Goal: Task Accomplishment & Management: Manage account settings

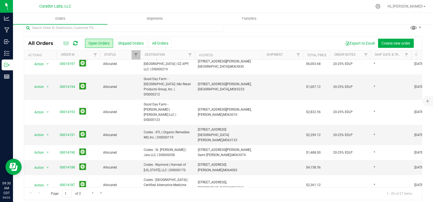
scroll to position [9, 0]
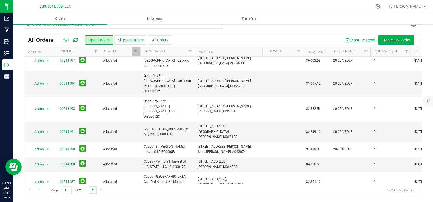
click at [93, 190] on span "Go to the next page" at bounding box center [93, 190] width 4 height 4
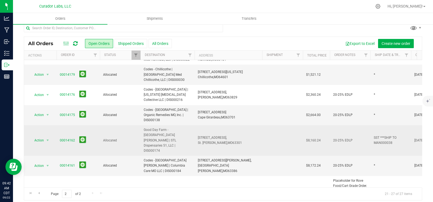
scroll to position [13, 0]
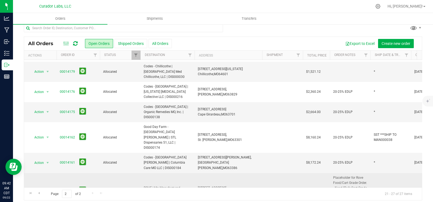
click at [65, 189] on link "00014125" at bounding box center [67, 191] width 15 height 5
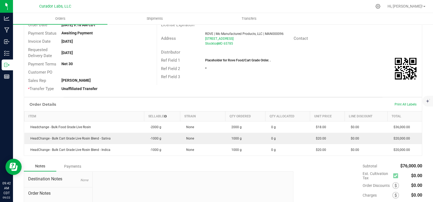
scroll to position [54, 0]
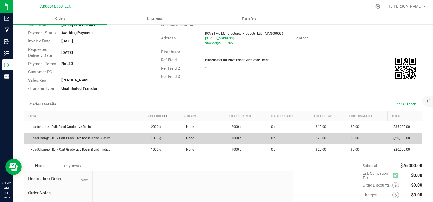
click at [64, 137] on span "HeadChange - Bulk Cart Grade Live Rosin Blend - Sativa" at bounding box center [69, 139] width 83 height 4
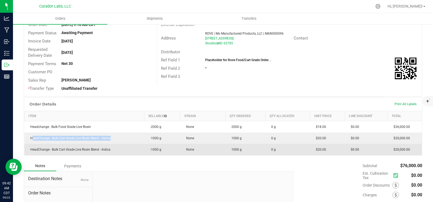
copy span "HeadChange - Bulk Cart Grade Live Rosin Blend - Sativa"
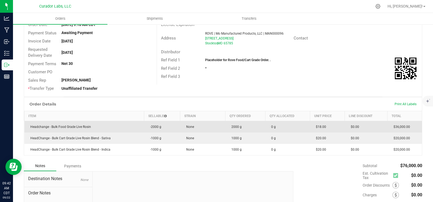
click at [65, 125] on span "Headchange - Bulk Food Grade Live Rosin" at bounding box center [59, 127] width 63 height 4
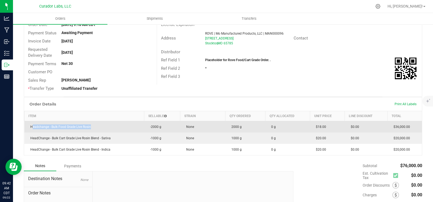
click at [65, 125] on span "Headchange - Bulk Food Grade Live Rosin" at bounding box center [59, 127] width 63 height 4
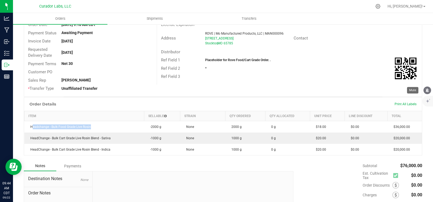
click at [427, 88] on icon "mute" at bounding box center [427, 90] width 5 height 5
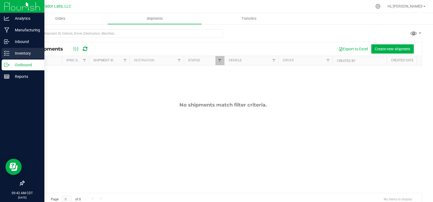
click at [7, 57] on div "Inventory" at bounding box center [23, 53] width 43 height 11
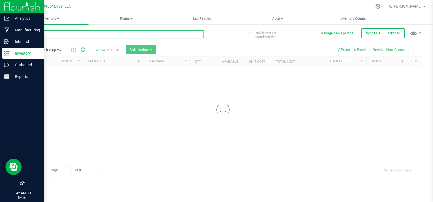
click at [71, 37] on input "text" at bounding box center [114, 34] width 180 height 8
paste input "HeadChange - Bulk Cart Grade Live Rosin Blend - Sativa"
type input "HeadChange - Bulk Cart Grade Live Rosin Blend - Sativa"
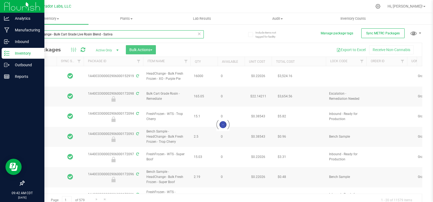
type input "[DATE]"
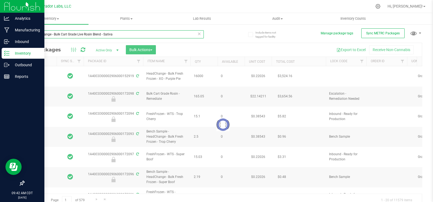
type input "[DATE]"
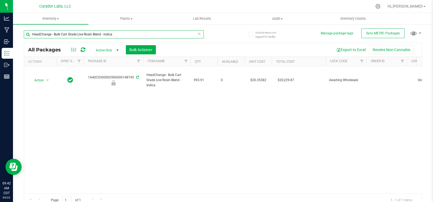
click at [103, 32] on input "HeadChange - Bulk Cart Grade Live Rosin Blend - indica" at bounding box center [114, 34] width 180 height 8
type input "v"
paste input "Headchange - Bulk Food Grade Live Rosin"
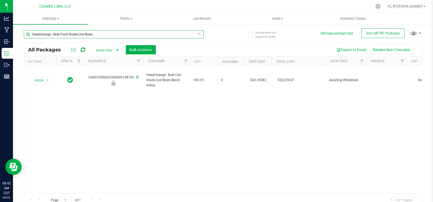
type input "Headchange - Bulk Food Grade Live Rosin"
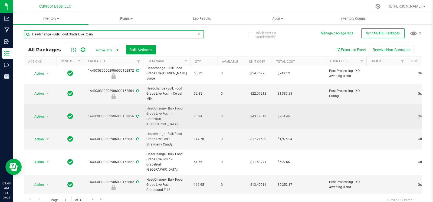
scroll to position [151, 0]
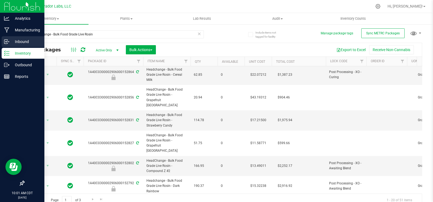
click at [11, 43] on p "Inbound" at bounding box center [25, 41] width 33 height 7
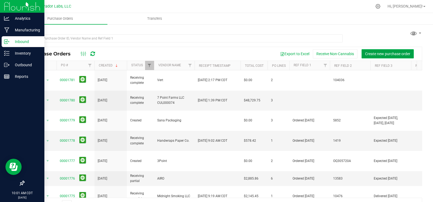
click at [377, 51] on button "Create new purchase order" at bounding box center [388, 53] width 52 height 9
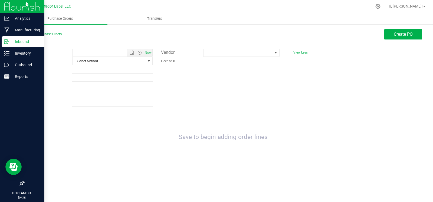
type input "9/22/2025 10:01 AM"
click at [239, 55] on span at bounding box center [238, 53] width 69 height 8
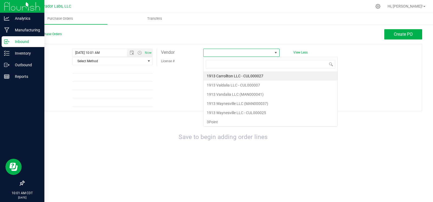
scroll to position [8, 76]
type input "man000056"
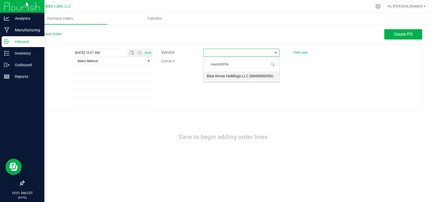
click at [228, 76] on li "Blue Arrow Holdings LLC (MAN000056)" at bounding box center [242, 76] width 76 height 9
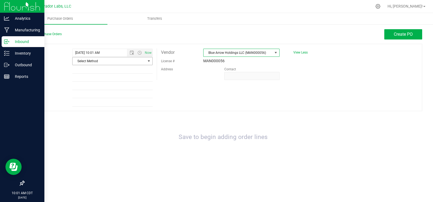
click at [141, 59] on span "Select Method" at bounding box center [109, 61] width 73 height 8
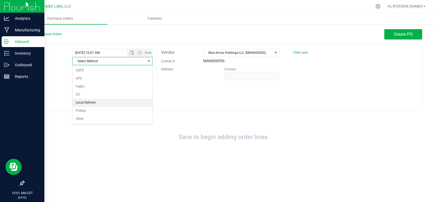
click at [115, 101] on li "Local Delivery" at bounding box center [113, 103] width 80 height 8
click at [398, 34] on span "Create PO" at bounding box center [403, 34] width 19 height 5
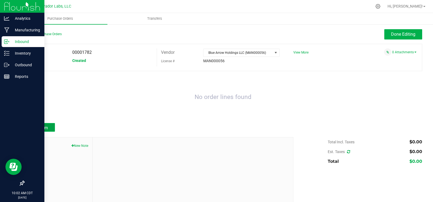
click at [41, 124] on button "Add Item" at bounding box center [39, 127] width 31 height 9
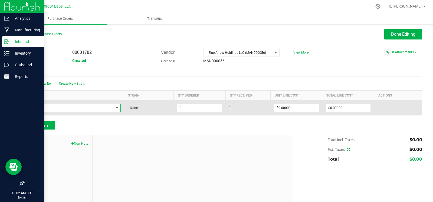
click at [53, 108] on span "NO DATA FOUND" at bounding box center [71, 108] width 86 height 8
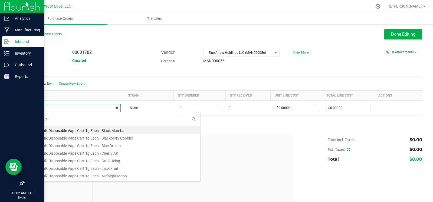
type input "bulk distil"
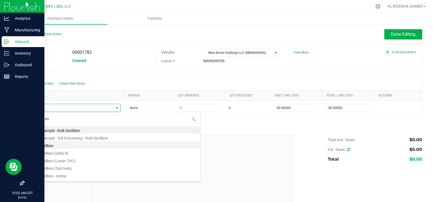
click at [56, 144] on li "Bulk Distillate" at bounding box center [114, 145] width 173 height 8
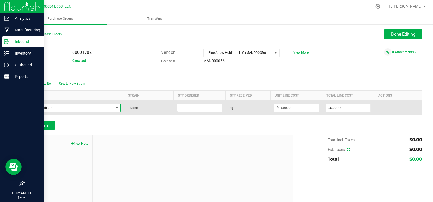
click at [183, 106] on input at bounding box center [199, 108] width 45 height 8
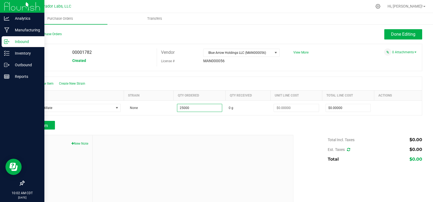
type input "25000.0000 g"
click at [197, 124] on div "Add Item" at bounding box center [157, 125] width 266 height 9
type input "$0.00000"
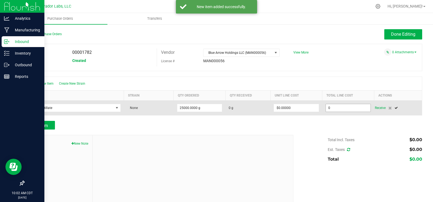
click at [344, 105] on input "0" at bounding box center [348, 108] width 45 height 8
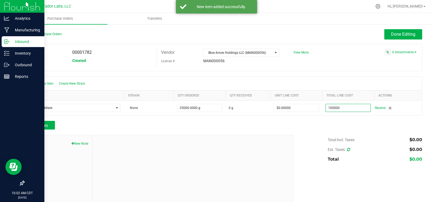
type input "$100,000.00000"
click at [316, 132] on div at bounding box center [223, 132] width 399 height 5
type input "25000"
type input "$4.00000"
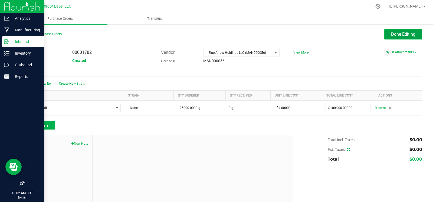
click at [393, 30] on button "Done Editing" at bounding box center [404, 34] width 38 height 10
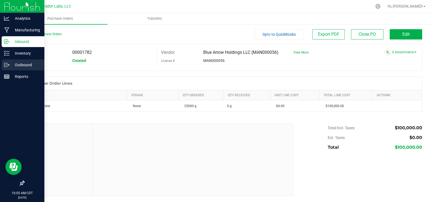
drag, startPoint x: 5, startPoint y: 67, endPoint x: 9, endPoint y: 67, distance: 4.1
click at [5, 67] on icon at bounding box center [5, 65] width 3 height 4
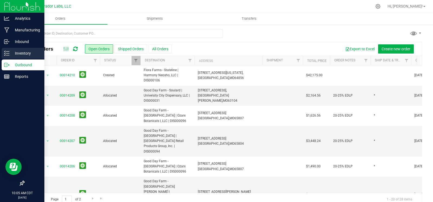
click at [5, 51] on icon at bounding box center [6, 53] width 5 height 5
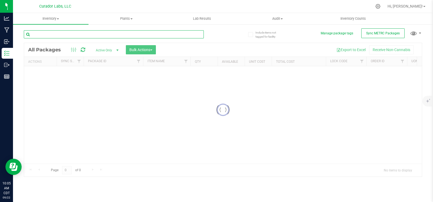
click at [66, 33] on input "text" at bounding box center [114, 34] width 180 height 8
paste input "M00001817103: AiroX - AIO Vape Cart 1g - Final Packaging - Garlic Icing"
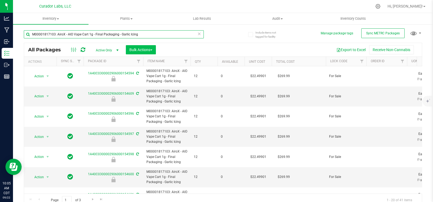
type input "M00001817103: AiroX - AIO Vape Cart 1g - Final Packaging - Garlic Icing"
click at [139, 49] on span "Bulk Actions" at bounding box center [140, 50] width 23 height 4
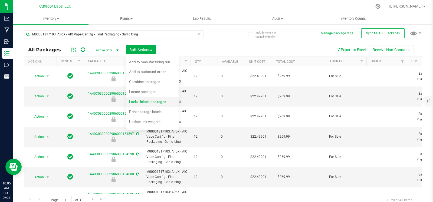
click at [147, 100] on span "Lock/Unlock packages" at bounding box center [147, 102] width 37 height 4
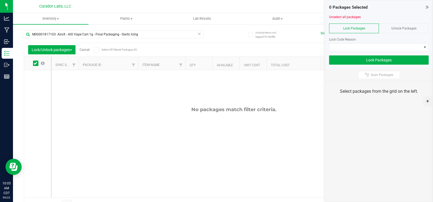
click at [410, 28] on span "Unlock Packages" at bounding box center [404, 29] width 25 height 4
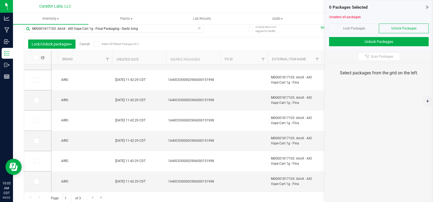
scroll to position [8, 0]
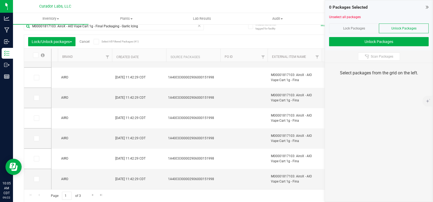
click at [35, 55] on icon at bounding box center [36, 55] width 4 height 0
click at [0, 0] on input "checkbox" at bounding box center [0, 0] width 0 height 0
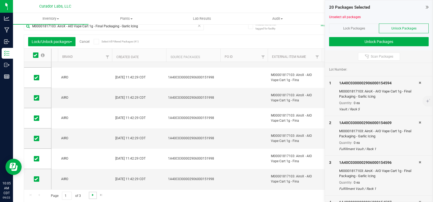
click at [93, 195] on span "Go to the next page" at bounding box center [93, 195] width 4 height 4
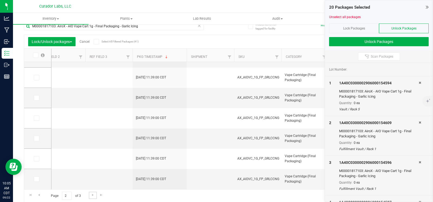
scroll to position [0, 1361]
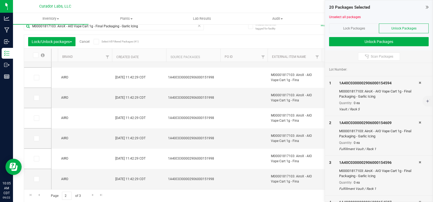
click at [35, 55] on icon at bounding box center [36, 55] width 4 height 0
click at [0, 0] on input "checkbox" at bounding box center [0, 0] width 0 height 0
click at [93, 197] on span "Go to the next page" at bounding box center [93, 195] width 4 height 4
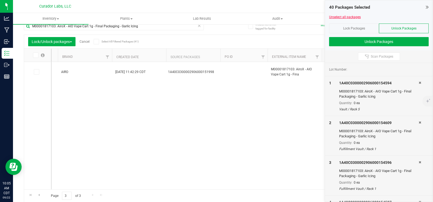
click at [348, 17] on link "Unselect all packages" at bounding box center [345, 17] width 32 height 4
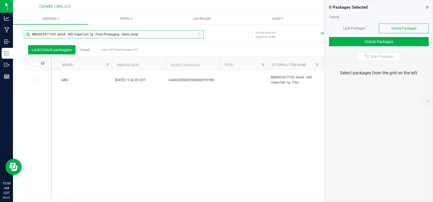
click at [79, 35] on input "M00001817103: AiroX - AIO Vape Cart 1g - Final Packaging - Garlic Icing" at bounding box center [114, 34] width 180 height 8
paste input "49: AiroX - AIO Vape Cart 1g - Final Packaging - Midnight Moon"
type input "M00001817149: AiroX - AIO Vape Cart 1g - Final Packaging - Midnight Moon"
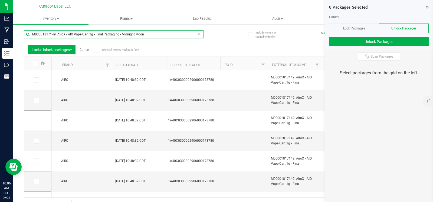
type input "2026-09-09"
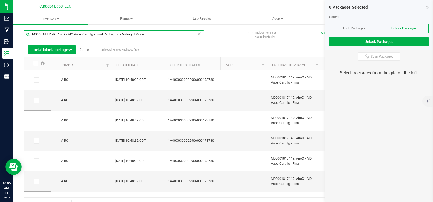
type input "2026-09-09"
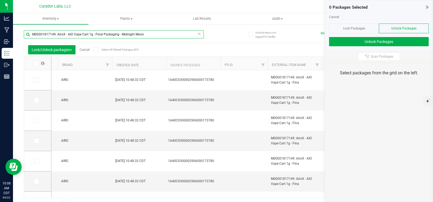
type input "2026-09-09"
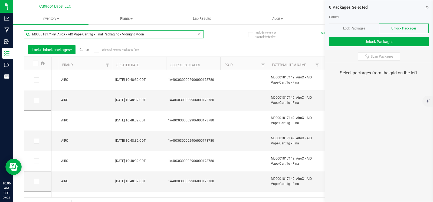
type input "2026-09-09"
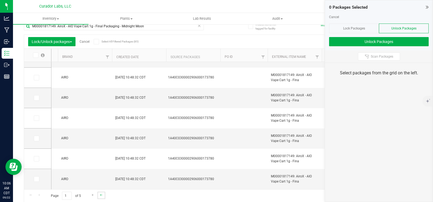
click at [99, 198] on link "Go to the last page" at bounding box center [102, 195] width 8 height 7
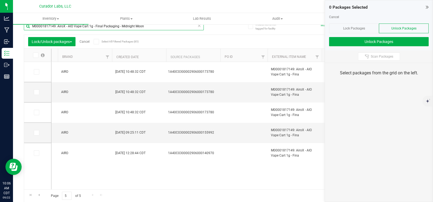
click at [103, 27] on input "M00001817149: AiroX - AIO Vape Cart 1g - Final Packaging - Midnight Moon" at bounding box center [114, 26] width 180 height 8
paste input "492732: Airo - Disposable Vape Cart 1g - Final Packaging - Blackberry Cobbler"
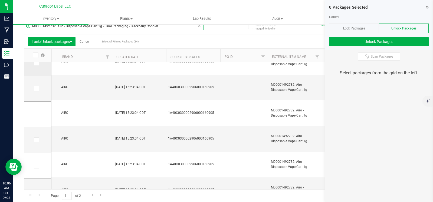
scroll to position [64, 0]
click at [34, 55] on icon at bounding box center [36, 55] width 4 height 0
click at [0, 0] on input "checkbox" at bounding box center [0, 0] width 0 height 0
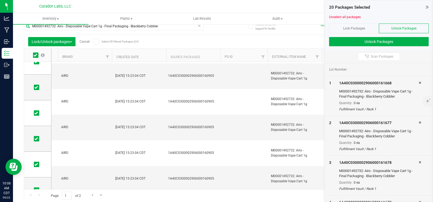
scroll to position [387, 0]
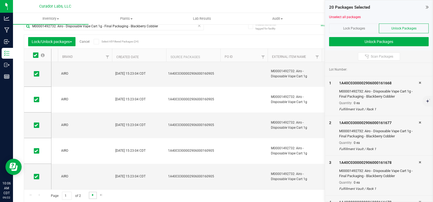
click at [92, 195] on span "Go to the next page" at bounding box center [93, 195] width 4 height 4
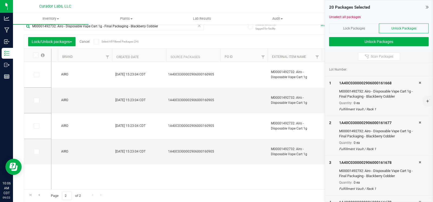
click at [36, 55] on icon at bounding box center [36, 55] width 4 height 0
click at [0, 0] on input "checkbox" at bounding box center [0, 0] width 0 height 0
click at [336, 17] on link "Unselect all packages" at bounding box center [345, 17] width 32 height 4
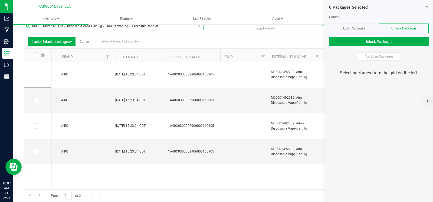
click at [87, 27] on input "M00001492732: Airo - Disposable Vape Cart 1g - Final Packaging - Blackberry Cob…" at bounding box center [114, 26] width 180 height 8
paste input "230209: Airo - Vape Cart 1g - Final Packaging - Jack Fruit"
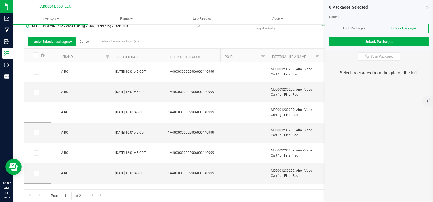
click at [34, 57] on span at bounding box center [35, 55] width 5 height 5
click at [0, 0] on input "checkbox" at bounding box center [0, 0] width 0 height 0
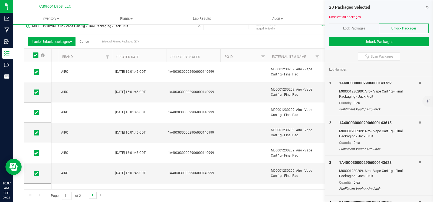
click at [94, 195] on span "Go to the next page" at bounding box center [93, 195] width 4 height 4
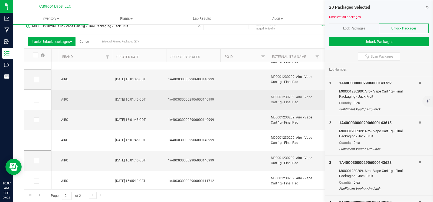
scroll to position [15, 0]
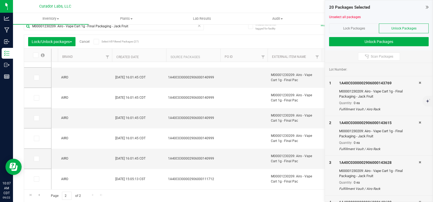
click at [35, 55] on icon at bounding box center [36, 55] width 4 height 0
click at [0, 0] on input "checkbox" at bounding box center [0, 0] width 0 height 0
click at [39, 179] on span at bounding box center [36, 179] width 5 height 5
click at [0, 0] on input "checkbox" at bounding box center [0, 0] width 0 height 0
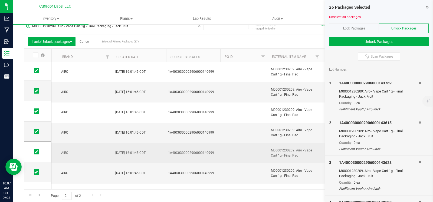
scroll to position [0, 0]
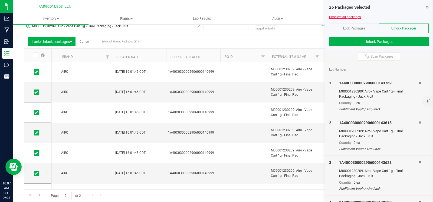
click at [338, 15] on link "Unselect all packages" at bounding box center [345, 17] width 32 height 4
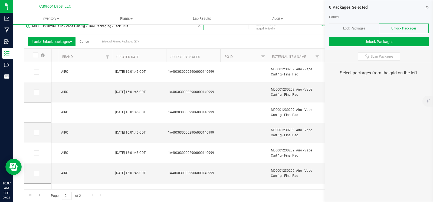
click at [63, 27] on input "M00001230209: Airo - Vape Cart 1g - Final Packaging - Jack Fruit" at bounding box center [114, 26] width 180 height 8
paste input "18830: Airo - Vape Cart 1g - Final Packaging - Northern Lights"
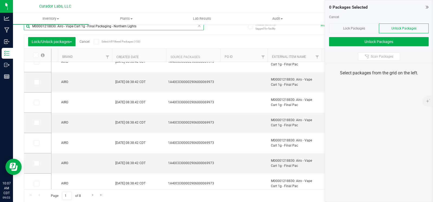
scroll to position [215, 0]
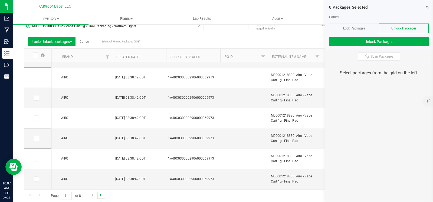
click at [99, 196] on span "Go to the last page" at bounding box center [101, 195] width 4 height 4
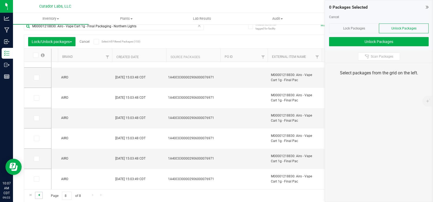
click at [40, 196] on span "Go to the previous page" at bounding box center [39, 195] width 4 height 4
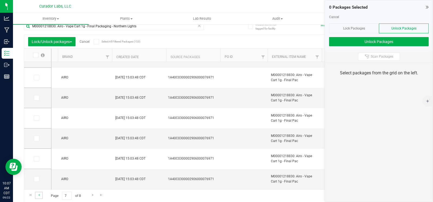
click at [36, 193] on link "Go to the previous page" at bounding box center [39, 195] width 8 height 7
click at [42, 196] on link "Go to the previous page" at bounding box center [39, 195] width 8 height 7
click at [40, 194] on span "Go to the previous page" at bounding box center [39, 195] width 4 height 4
click at [40, 195] on span "Go to the previous page" at bounding box center [39, 195] width 4 height 4
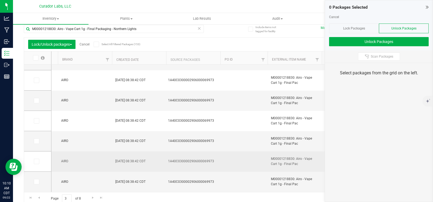
scroll to position [8, 0]
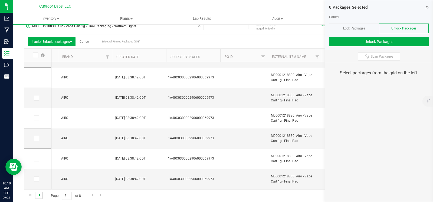
click at [40, 196] on span "Go to the previous page" at bounding box center [39, 195] width 4 height 4
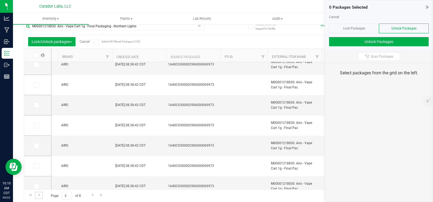
scroll to position [279, 0]
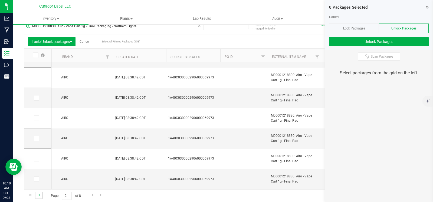
click at [36, 196] on link "Go to the previous page" at bounding box center [39, 195] width 8 height 7
click at [98, 194] on link "Go to the last page" at bounding box center [102, 195] width 8 height 7
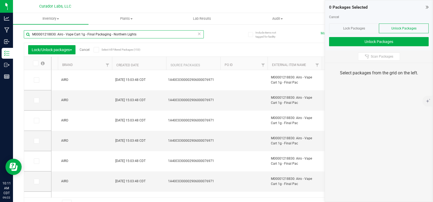
click at [72, 34] on input "M00001218830: Airo - Vape Cart 1g - Final Packaging - Northern Lights" at bounding box center [114, 34] width 180 height 8
paste input "41: Airo - Vape Cart 1g - Final Packaging - Bahama Breeze"
type input "M00001218841: Airo - Vape Cart 1g - Final Packaging - Bahama Breeze"
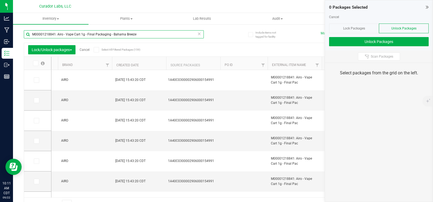
type input "2026-04-28"
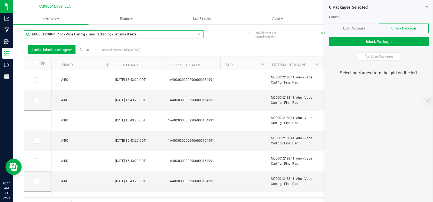
type input "2026-04-28"
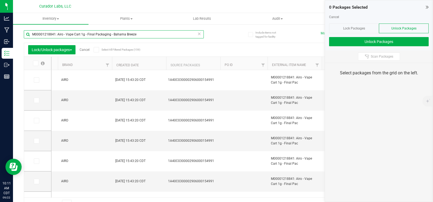
type input "2026-04-28"
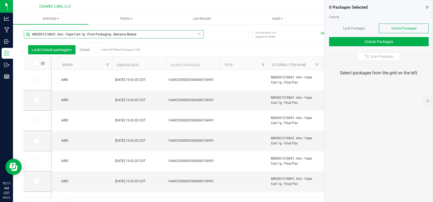
type input "2026-04-28"
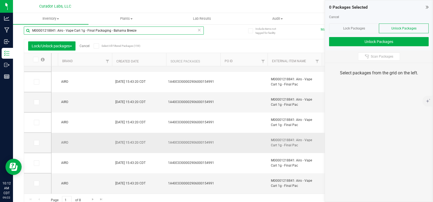
scroll to position [8, 0]
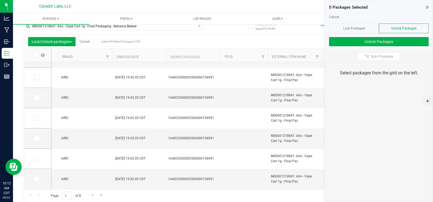
click at [35, 55] on icon at bounding box center [36, 55] width 4 height 0
click at [0, 0] on input "checkbox" at bounding box center [0, 0] width 0 height 0
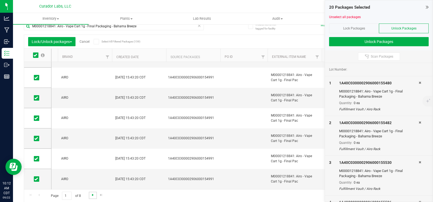
click at [92, 196] on span "Go to the next page" at bounding box center [93, 195] width 4 height 4
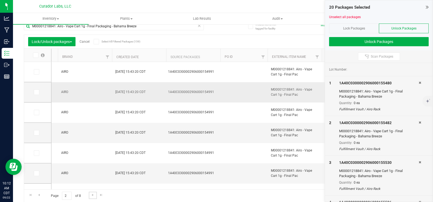
scroll to position [279, 0]
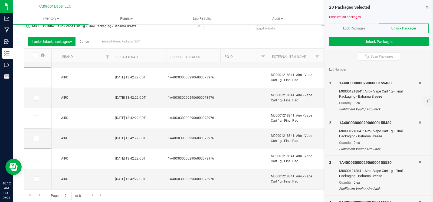
click at [37, 57] on span at bounding box center [35, 55] width 5 height 5
click at [0, 0] on input "checkbox" at bounding box center [0, 0] width 0 height 0
click at [37, 179] on icon at bounding box center [36, 179] width 4 height 0
click at [0, 0] on input "checkbox" at bounding box center [0, 0] width 0 height 0
click at [38, 156] on span at bounding box center [36, 158] width 5 height 5
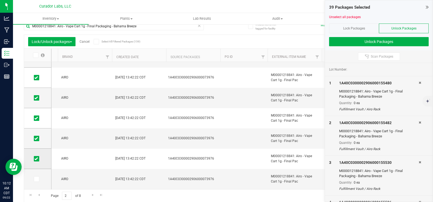
click at [0, 0] on input "checkbox" at bounding box center [0, 0] width 0 height 0
click at [34, 138] on span at bounding box center [36, 138] width 5 height 5
click at [0, 0] on input "checkbox" at bounding box center [0, 0] width 0 height 0
click at [35, 122] on td at bounding box center [37, 118] width 27 height 20
click at [35, 101] on td at bounding box center [37, 98] width 27 height 20
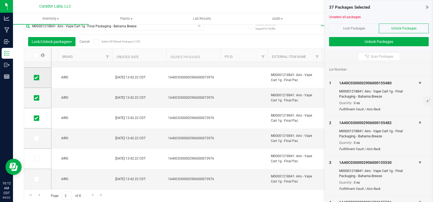
click at [38, 74] on td at bounding box center [37, 78] width 27 height 20
click at [37, 118] on icon at bounding box center [36, 118] width 4 height 0
click at [0, 0] on input "checkbox" at bounding box center [0, 0] width 0 height 0
click at [35, 98] on icon at bounding box center [36, 98] width 4 height 0
click at [0, 0] on input "checkbox" at bounding box center [0, 0] width 0 height 0
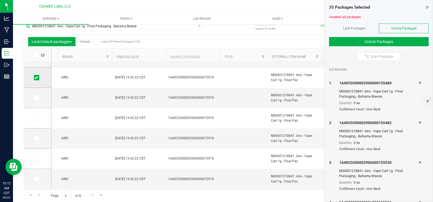
click at [35, 78] on icon at bounding box center [36, 78] width 4 height 0
click at [0, 0] on input "checkbox" at bounding box center [0, 0] width 0 height 0
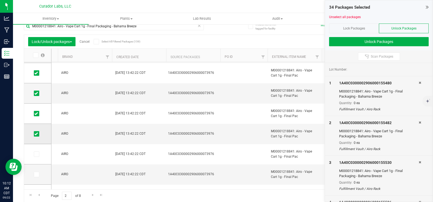
click at [36, 134] on icon at bounding box center [36, 134] width 4 height 0
click at [0, 0] on input "checkbox" at bounding box center [0, 0] width 0 height 0
click at [35, 118] on td at bounding box center [37, 114] width 27 height 20
click at [35, 114] on icon at bounding box center [36, 114] width 4 height 0
click at [0, 0] on input "checkbox" at bounding box center [0, 0] width 0 height 0
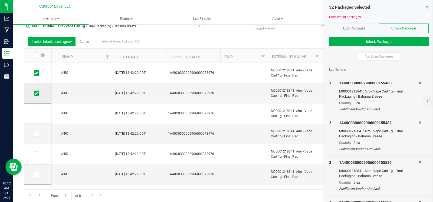
click at [38, 92] on span at bounding box center [36, 93] width 5 height 5
click at [0, 0] on input "checkbox" at bounding box center [0, 0] width 0 height 0
click at [38, 72] on span at bounding box center [36, 72] width 5 height 5
click at [0, 0] on input "checkbox" at bounding box center [0, 0] width 0 height 0
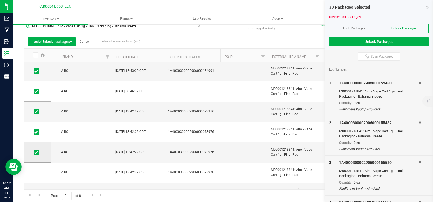
click at [34, 153] on span at bounding box center [36, 152] width 5 height 5
click at [0, 0] on input "checkbox" at bounding box center [0, 0] width 0 height 0
click at [36, 132] on icon at bounding box center [36, 132] width 4 height 0
click at [0, 0] on input "checkbox" at bounding box center [0, 0] width 0 height 0
click at [35, 112] on icon at bounding box center [36, 112] width 4 height 0
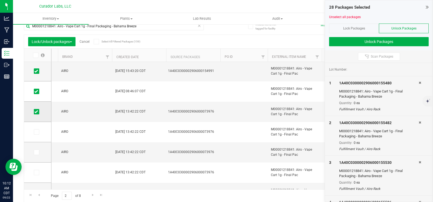
click at [0, 0] on input "checkbox" at bounding box center [0, 0] width 0 height 0
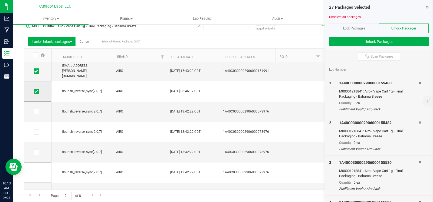
click at [37, 92] on icon at bounding box center [36, 92] width 4 height 0
click at [0, 0] on input "checkbox" at bounding box center [0, 0] width 0 height 0
click at [338, 17] on link "Unselect all packages" at bounding box center [345, 17] width 32 height 4
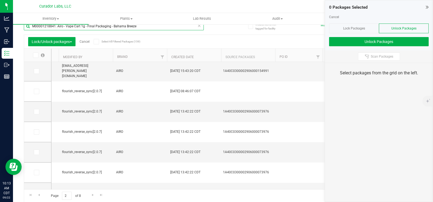
click at [137, 25] on input "M00001218841: Airo - Vape Cart 1g - Final Packaging - Bahama Breeze" at bounding box center [114, 26] width 180 height 8
paste input "21620: Airo - Vape Cart 1g - Final Packaging - Layer Cak"
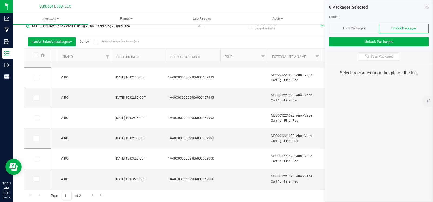
click at [36, 55] on icon at bounding box center [36, 55] width 4 height 0
click at [0, 0] on input "checkbox" at bounding box center [0, 0] width 0 height 0
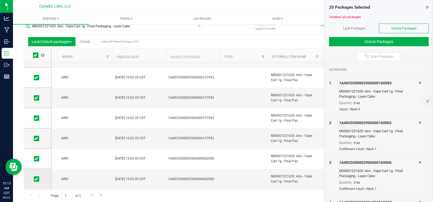
click at [34, 177] on span at bounding box center [36, 179] width 5 height 5
click at [0, 0] on input "checkbox" at bounding box center [0, 0] width 0 height 0
click at [36, 161] on span at bounding box center [36, 158] width 5 height 5
click at [0, 0] on input "checkbox" at bounding box center [0, 0] width 0 height 0
click at [69, 27] on input "M00001221620: Airo - Vape Cart 1g - Final Packaging - Layer Cake" at bounding box center [114, 26] width 180 height 8
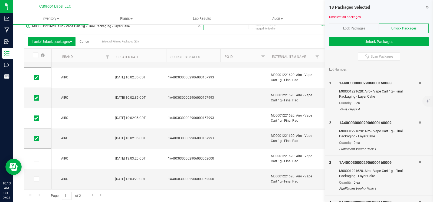
click at [69, 27] on input "M00001221620: Airo - Vape Cart 1g - Final Packaging - Layer Cake" at bounding box center [114, 26] width 180 height 8
click at [333, 15] on link "Unselect all packages" at bounding box center [345, 17] width 32 height 4
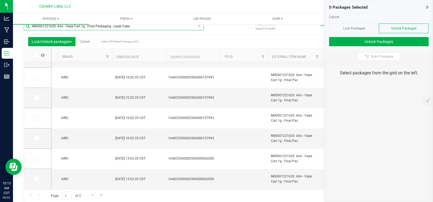
click at [89, 27] on input "M00001221620: Airo - Vape Cart 1g - Final Packaging - Layer Cake" at bounding box center [114, 26] width 180 height 8
paste input "312109: Airo - Vape Cart 1g - Final Package - Midnight Moon"
type input "M00001312109: Airo - Vape Cart 1g - Final Package - Midnight Moon"
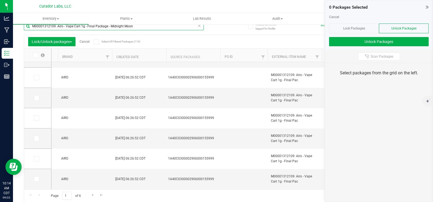
type input "2026-04-30"
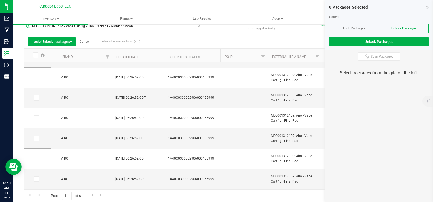
type input "2026-04-30"
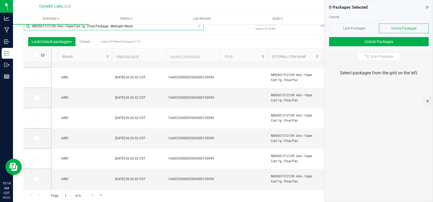
type input "2026-04-30"
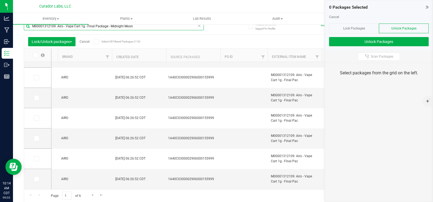
type input "2026-04-30"
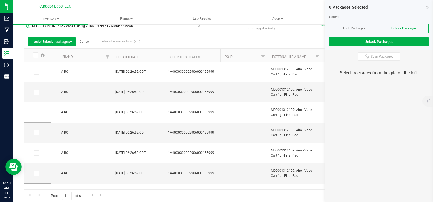
click at [37, 55] on span at bounding box center [35, 55] width 5 height 5
click at [0, 0] on input "checkbox" at bounding box center [0, 0] width 0 height 0
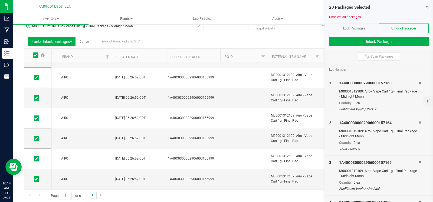
click at [94, 196] on span "Go to the next page" at bounding box center [93, 195] width 4 height 4
click at [35, 55] on icon at bounding box center [36, 55] width 4 height 0
click at [0, 0] on input "checkbox" at bounding box center [0, 0] width 0 height 0
click at [92, 197] on span "Go to the next page" at bounding box center [93, 195] width 4 height 4
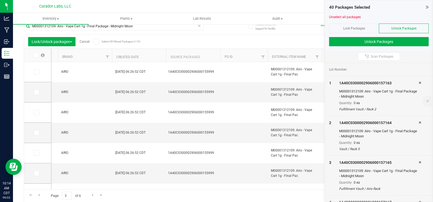
click at [36, 55] on icon at bounding box center [36, 55] width 4 height 0
click at [0, 0] on input "checkbox" at bounding box center [0, 0] width 0 height 0
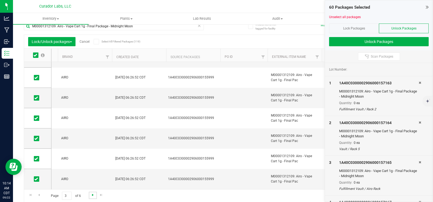
click at [92, 195] on span "Go to the next page" at bounding box center [93, 195] width 4 height 4
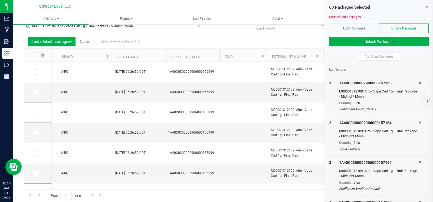
click at [36, 55] on icon at bounding box center [36, 55] width 4 height 0
click at [0, 0] on input "checkbox" at bounding box center [0, 0] width 0 height 0
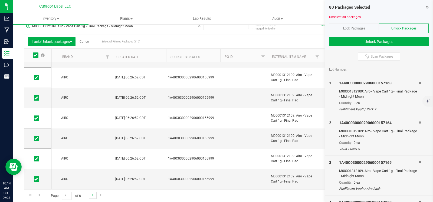
click at [90, 194] on link "Go to the next page" at bounding box center [93, 195] width 8 height 7
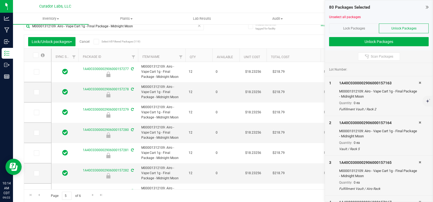
click at [35, 55] on icon at bounding box center [36, 55] width 4 height 0
click at [0, 0] on input "checkbox" at bounding box center [0, 0] width 0 height 0
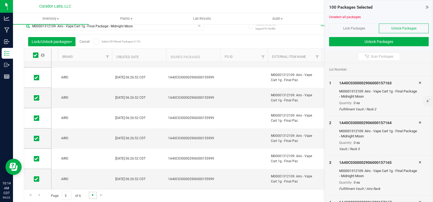
click at [91, 195] on span "Go to the next page" at bounding box center [93, 195] width 4 height 4
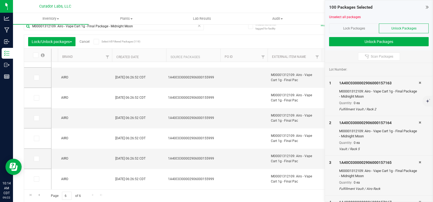
click at [33, 54] on label at bounding box center [38, 55] width 21 height 5
click at [0, 0] on input "checkbox" at bounding box center [0, 0] width 0 height 0
click at [91, 196] on div "Page 6 of 6 101 - 119 of 119 items" at bounding box center [223, 196] width 398 height 13
click at [92, 195] on div "Page 6 of 6 101 - 119 of 119 items" at bounding box center [223, 196] width 398 height 13
click at [358, 18] on link "Unselect all packages" at bounding box center [345, 17] width 32 height 4
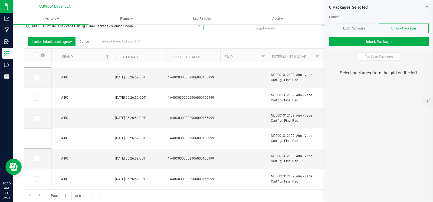
click at [85, 26] on input "M00001312109: Airo - Vape Cart 1g - Final Package - Midnight Moon" at bounding box center [114, 26] width 180 height 8
paste input "20616: Airo - Vape Cart 1g - Final Package - Buddha's Smile"
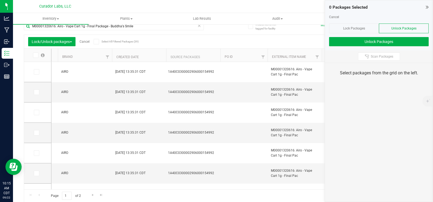
click at [35, 57] on span at bounding box center [35, 55] width 5 height 5
click at [0, 0] on input "checkbox" at bounding box center [0, 0] width 0 height 0
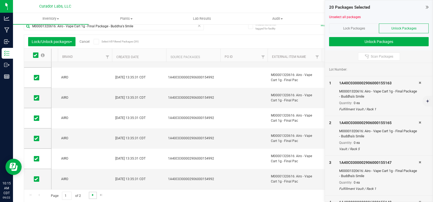
click at [92, 194] on span "Go to the next page" at bounding box center [93, 195] width 4 height 4
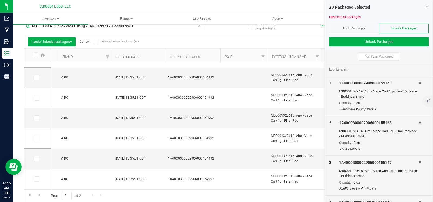
click at [33, 55] on label at bounding box center [38, 55] width 21 height 5
click at [0, 0] on input "checkbox" at bounding box center [0, 0] width 0 height 0
click at [347, 17] on link "Unselect all packages" at bounding box center [345, 17] width 32 height 4
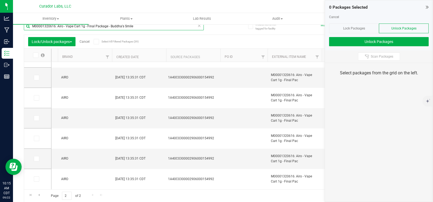
click at [85, 26] on input "M00001320616: Airo - Vape Cart 1g - Final Package - Buddha's Smile" at bounding box center [114, 26] width 180 height 8
paste input "475315: Airo - Vape Cart 1g - Final Packaging - Purple Afghani"
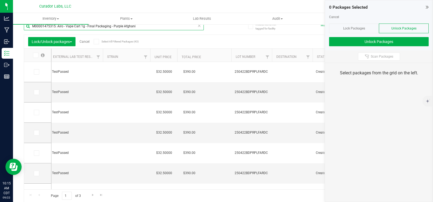
scroll to position [0, 1361]
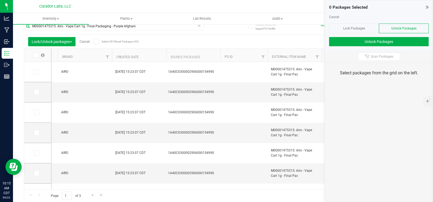
click at [33, 56] on span at bounding box center [35, 55] width 5 height 5
click at [0, 0] on input "checkbox" at bounding box center [0, 0] width 0 height 0
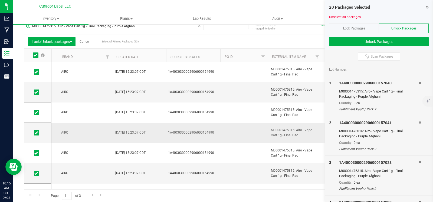
scroll to position [202, 0]
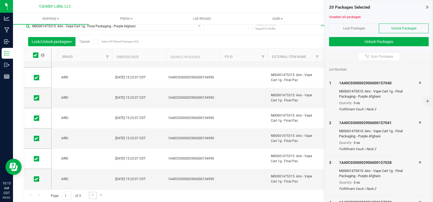
click at [90, 197] on link "Go to the next page" at bounding box center [93, 195] width 8 height 7
click at [33, 54] on label at bounding box center [38, 55] width 21 height 5
click at [0, 0] on input "checkbox" at bounding box center [0, 0] width 0 height 0
click at [94, 196] on span "Go to the next page" at bounding box center [93, 195] width 4 height 4
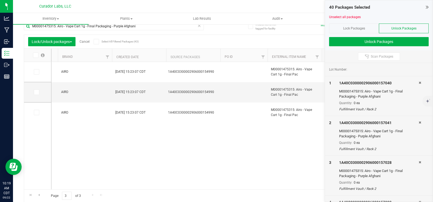
click at [35, 55] on icon at bounding box center [36, 55] width 4 height 0
click at [0, 0] on input "checkbox" at bounding box center [0, 0] width 0 height 0
click at [345, 17] on link "Unselect all packages" at bounding box center [345, 17] width 32 height 4
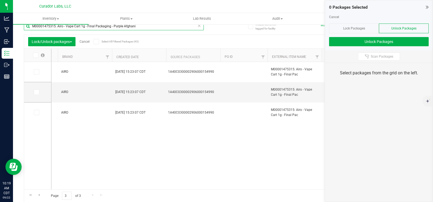
click at [112, 27] on input "M00001475315: Airo - Vape Cart 1g - Final Packaging - Purple Afghani" at bounding box center [114, 26] width 180 height 8
paste input "814689: Airo - Vape Cart 1g - Final Packaging - Jack Herer"
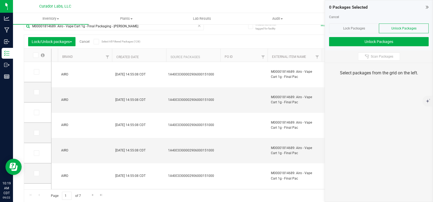
click at [35, 55] on icon at bounding box center [36, 55] width 4 height 0
click at [0, 0] on input "checkbox" at bounding box center [0, 0] width 0 height 0
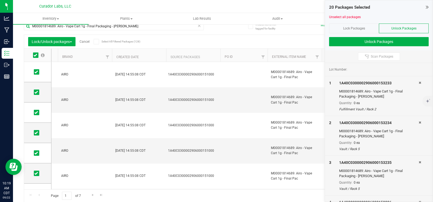
scroll to position [279, 0]
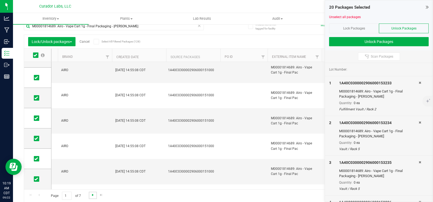
click at [91, 196] on span "Go to the next page" at bounding box center [93, 195] width 4 height 4
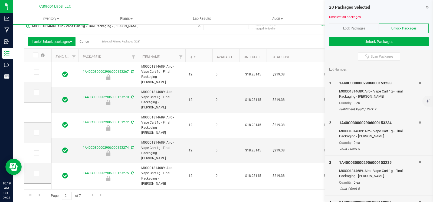
click at [35, 55] on icon at bounding box center [36, 55] width 4 height 0
click at [0, 0] on input "checkbox" at bounding box center [0, 0] width 0 height 0
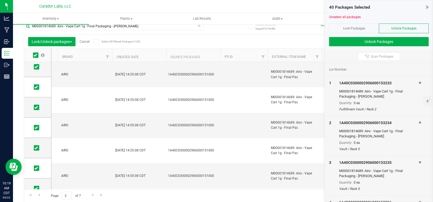
scroll to position [279, 0]
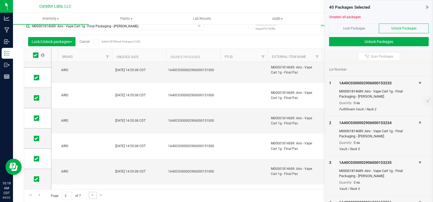
click at [89, 194] on link "Go to the next page" at bounding box center [93, 195] width 8 height 7
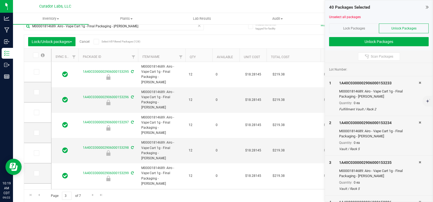
click at [34, 55] on icon at bounding box center [36, 55] width 4 height 0
click at [0, 0] on input "checkbox" at bounding box center [0, 0] width 0 height 0
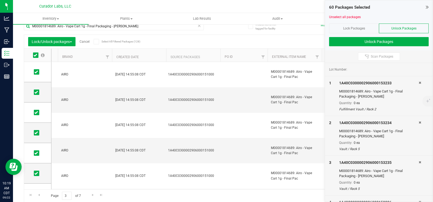
scroll to position [279, 0]
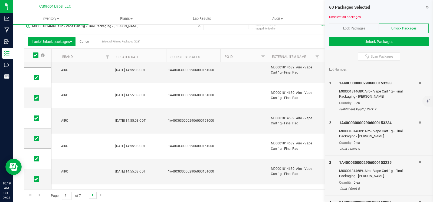
click at [93, 196] on span "Go to the next page" at bounding box center [93, 195] width 4 height 4
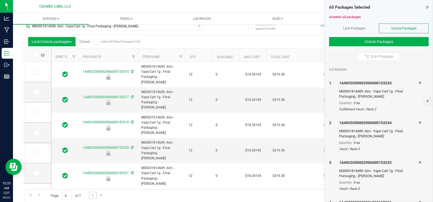
scroll to position [0, 969]
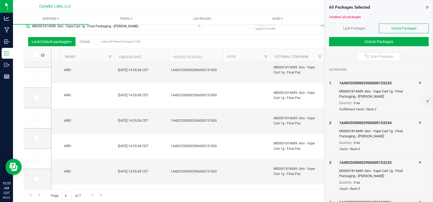
click at [31, 54] on label at bounding box center [38, 55] width 21 height 5
click at [0, 0] on input "checkbox" at bounding box center [0, 0] width 0 height 0
click at [92, 196] on span "Go to the next page" at bounding box center [93, 195] width 4 height 4
click at [34, 55] on icon at bounding box center [36, 55] width 4 height 0
click at [0, 0] on input "checkbox" at bounding box center [0, 0] width 0 height 0
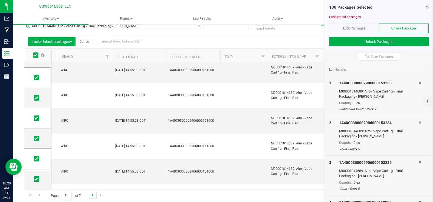
click at [93, 194] on span "Go to the next page" at bounding box center [93, 195] width 4 height 4
click at [37, 56] on span at bounding box center [35, 55] width 5 height 5
click at [0, 0] on input "checkbox" at bounding box center [0, 0] width 0 height 0
click at [90, 196] on link "Go to the next page" at bounding box center [93, 195] width 8 height 7
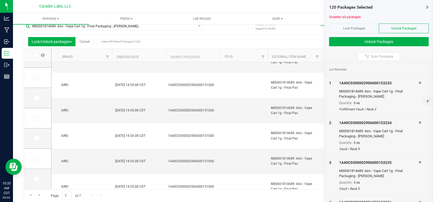
click at [35, 57] on span at bounding box center [35, 55] width 5 height 5
click at [0, 0] on input "checkbox" at bounding box center [0, 0] width 0 height 0
click at [339, 13] on div at bounding box center [379, 13] width 100 height 4
click at [339, 15] on link "Unselect all packages" at bounding box center [345, 17] width 32 height 4
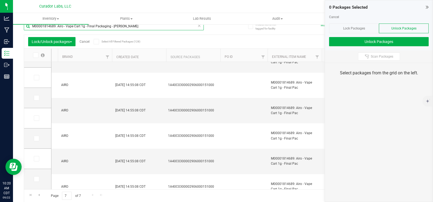
click at [178, 28] on input "M00001814689: Airo - Vape Cart 1g - Final Packaging - Jack Herer" at bounding box center [114, 26] width 180 height 8
paste input "5024: Airo - Vape Cart 1g - Final Packaging - GSC"
type input "M00001815024: Airo - Vape Cart 1g - Final Packaging - GSC"
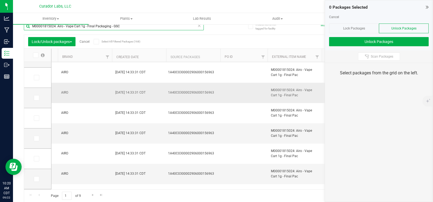
type input "2026-05-13"
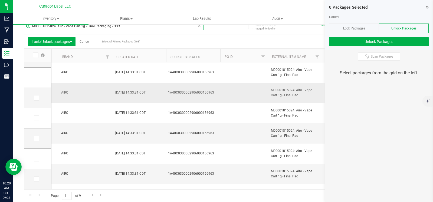
type input "2026-05-13"
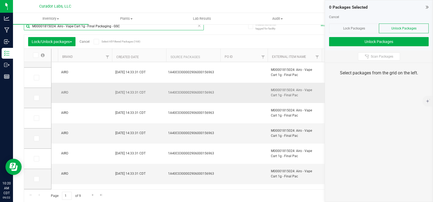
type input "2026-05-13"
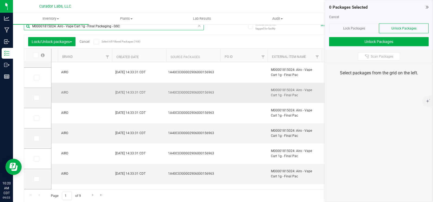
type input "2026-05-13"
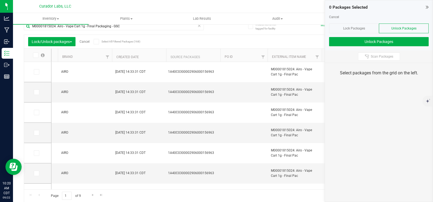
click at [36, 55] on icon at bounding box center [36, 55] width 4 height 0
click at [0, 0] on input "checkbox" at bounding box center [0, 0] width 0 height 0
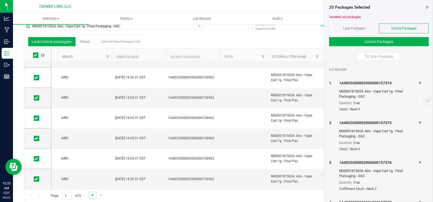
click at [92, 195] on span "Go to the next page" at bounding box center [93, 195] width 4 height 4
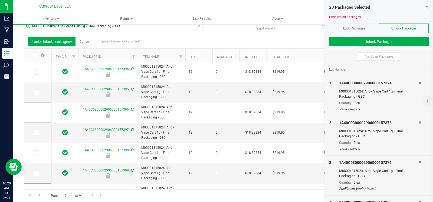
click at [34, 55] on icon at bounding box center [36, 55] width 4 height 0
click at [0, 0] on input "checkbox" at bounding box center [0, 0] width 0 height 0
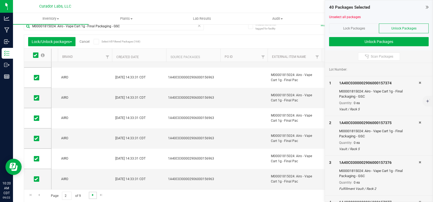
click at [93, 193] on span "Go to the next page" at bounding box center [93, 195] width 4 height 4
click at [35, 55] on icon at bounding box center [36, 55] width 4 height 0
click at [0, 0] on input "checkbox" at bounding box center [0, 0] width 0 height 0
click at [91, 194] on span "Go to the next page" at bounding box center [93, 195] width 4 height 4
click at [35, 55] on icon at bounding box center [36, 55] width 4 height 0
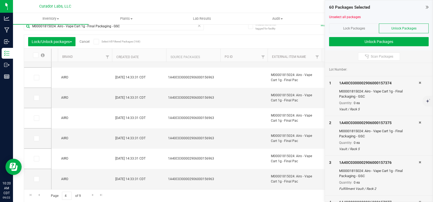
click at [0, 0] on input "checkbox" at bounding box center [0, 0] width 0 height 0
click at [92, 196] on span "Go to the next page" at bounding box center [93, 195] width 4 height 4
click at [35, 55] on icon at bounding box center [36, 55] width 4 height 0
click at [0, 0] on input "checkbox" at bounding box center [0, 0] width 0 height 0
click at [90, 196] on link "Go to the next page" at bounding box center [93, 195] width 8 height 7
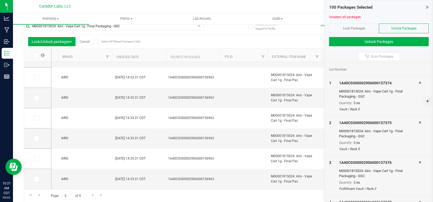
click at [37, 55] on icon at bounding box center [36, 55] width 4 height 0
click at [0, 0] on input "checkbox" at bounding box center [0, 0] width 0 height 0
click at [91, 198] on link "Go to the next page" at bounding box center [93, 195] width 8 height 7
click at [37, 56] on span at bounding box center [35, 55] width 5 height 5
click at [0, 0] on input "checkbox" at bounding box center [0, 0] width 0 height 0
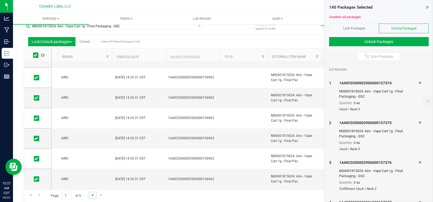
click at [93, 195] on span "Go to the next page" at bounding box center [93, 195] width 4 height 4
drag, startPoint x: 36, startPoint y: 55, endPoint x: 43, endPoint y: 64, distance: 11.6
click at [36, 55] on icon at bounding box center [36, 55] width 4 height 0
click at [0, 0] on input "checkbox" at bounding box center [0, 0] width 0 height 0
click at [91, 195] on span "Go to the next page" at bounding box center [93, 195] width 4 height 4
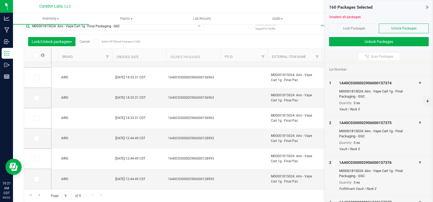
click at [36, 55] on icon at bounding box center [36, 55] width 4 height 0
click at [0, 0] on input "checkbox" at bounding box center [0, 0] width 0 height 0
click at [39, 179] on label at bounding box center [38, 179] width 8 height 5
click at [0, 0] on input "checkbox" at bounding box center [0, 0] width 0 height 0
click at [37, 159] on icon at bounding box center [36, 159] width 4 height 0
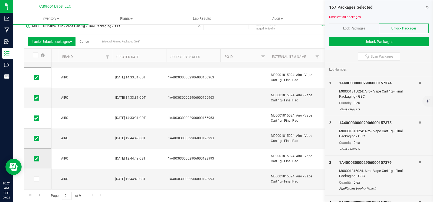
click at [0, 0] on input "checkbox" at bounding box center [0, 0] width 0 height 0
click at [36, 139] on icon at bounding box center [36, 139] width 4 height 0
click at [0, 0] on input "checkbox" at bounding box center [0, 0] width 0 height 0
click at [358, 16] on link "Unselect all packages" at bounding box center [345, 17] width 32 height 4
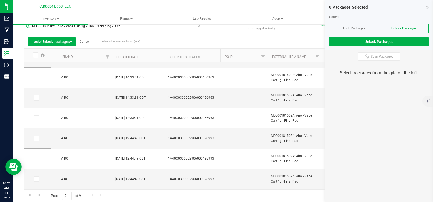
click at [93, 24] on link "Plants All plants Waste log" at bounding box center [127, 18] width 76 height 11
click at [93, 26] on ul "All plants Waste log" at bounding box center [127, 36] width 76 height 23
click at [77, 27] on input "M00001815024: Airo - Vape Cart 1g - Final Packaging - GSC" at bounding box center [114, 26] width 180 height 8
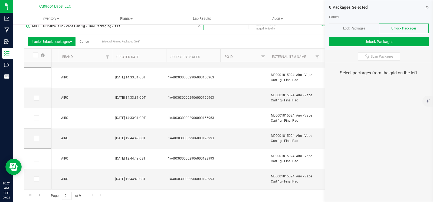
paste input "980132: Airo - Vape Cart 1g - Final Packaging - Lemon Cherry Gelato"
type input "M00001980132: Airo - Vape Cart 1g - Final Packaging - Lemon Cherry Gelato"
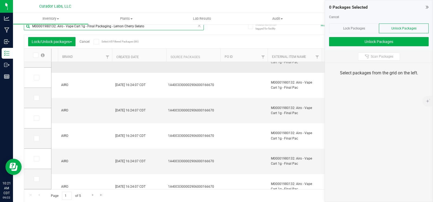
type input "2026-08-15"
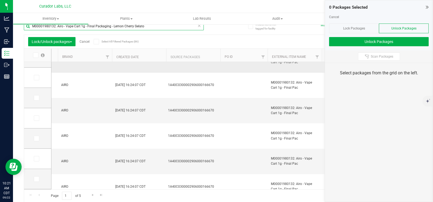
type input "2026-08-15"
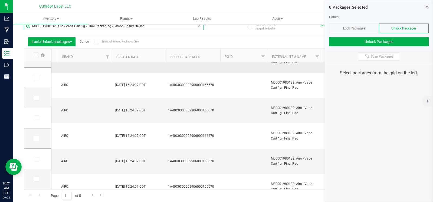
type input "2026-08-15"
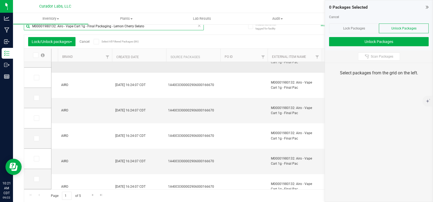
type input "2026-08-15"
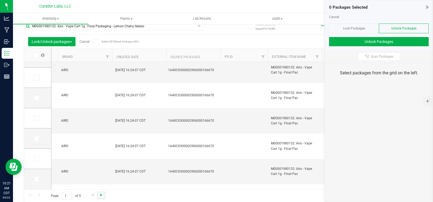
click at [101, 193] on span "Go to the last page" at bounding box center [101, 195] width 4 height 4
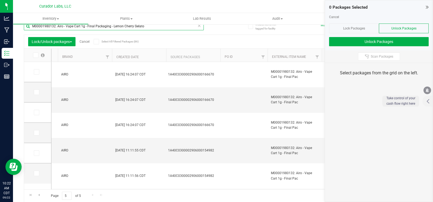
click at [140, 25] on input "M00001980132: Airo - Vape Cart 1g - Final Packaging - Lemon Cherry Gelato" at bounding box center [114, 26] width 180 height 8
paste input "207: Airo - Vape Cart 1g - Final Packaging - Bermuda Triangle"
click at [163, 27] on input "M00001980207: Airo - Vape Cart 1g - Final Packaging - Bermuda Triangle" at bounding box center [114, 26] width 180 height 8
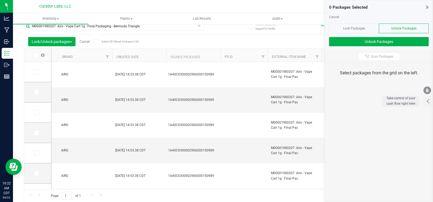
click at [37, 55] on icon at bounding box center [36, 55] width 4 height 0
click at [0, 0] on input "checkbox" at bounding box center [0, 0] width 0 height 0
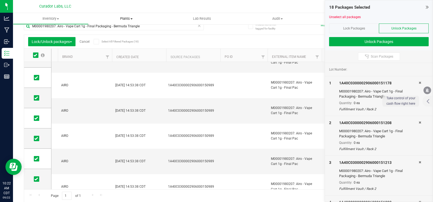
click at [105, 24] on uib-tab-heading "Plants All plants Waste log" at bounding box center [127, 18] width 76 height 11
click at [103, 25] on input "M00001980207: Airo - Vape Cart 1g - Final Packaging - Bermuda Triangle" at bounding box center [114, 26] width 180 height 8
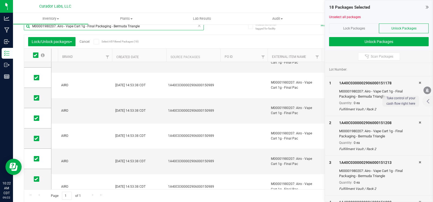
paste input "814689: Airo - Vape Cart 1g - Final Packaging - Jack Fruit"
type input "M00001814689: Airo - Vape Cart 1g - Final Packaging - Jack Fruit"
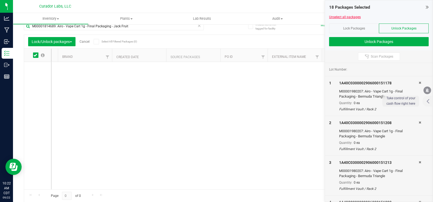
click at [340, 18] on link "Unselect all packages" at bounding box center [345, 17] width 32 height 4
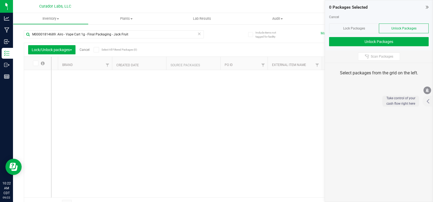
click at [398, 27] on span "Unlock Packages" at bounding box center [404, 29] width 25 height 4
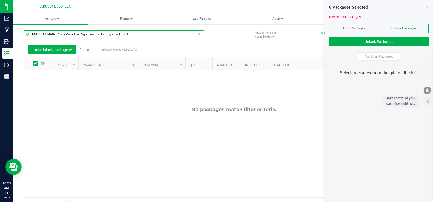
click at [93, 34] on input "M00001814689: Airo - Vape Cart 1g - Final Packaging - Jack Fruit" at bounding box center [114, 34] width 180 height 8
paste input "382852: SafeBet - Vape Cart 1g - Final Packaging - Bubblegum"
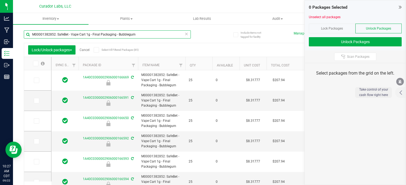
click at [99, 38] on input "M00001382852: SafeBet - Vape Cart 1g - Final Packaging - Bubblegum" at bounding box center [107, 34] width 167 height 8
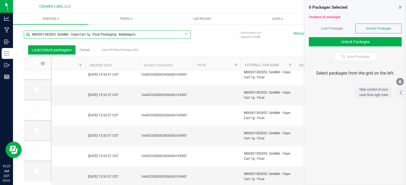
scroll to position [15, 0]
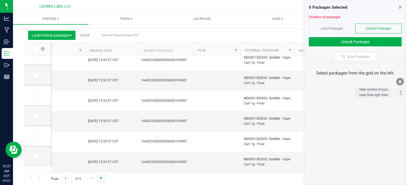
click at [101, 176] on span "Go to the last page" at bounding box center [101, 178] width 4 height 4
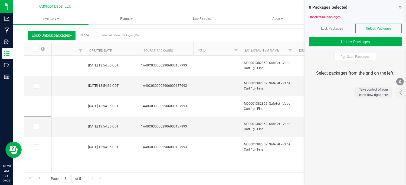
click at [35, 49] on icon at bounding box center [36, 49] width 4 height 0
click at [0, 0] on input "checkbox" at bounding box center [0, 0] width 0 height 0
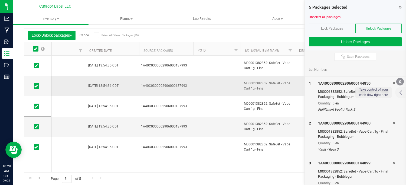
scroll to position [0, 1370]
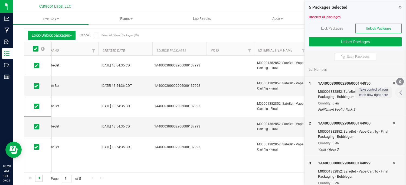
click at [38, 178] on span "Go to the previous page" at bounding box center [39, 178] width 4 height 4
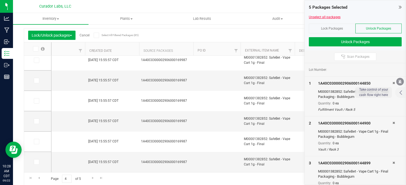
click at [327, 15] on link "Unselect all packages" at bounding box center [325, 17] width 32 height 4
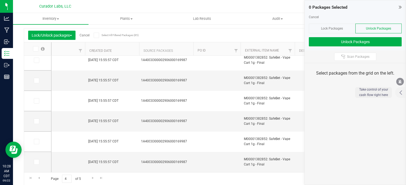
click at [34, 49] on icon at bounding box center [36, 49] width 4 height 0
click at [0, 0] on input "checkbox" at bounding box center [0, 0] width 0 height 0
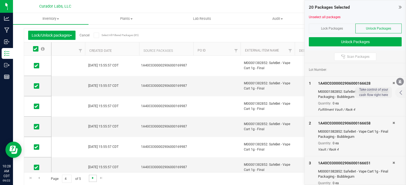
click at [91, 178] on span "Go to the next page" at bounding box center [93, 178] width 4 height 4
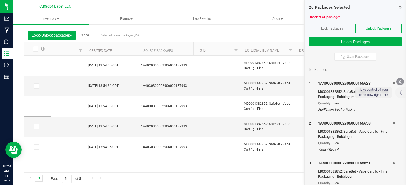
click at [37, 177] on span "Go to the previous page" at bounding box center [39, 178] width 4 height 4
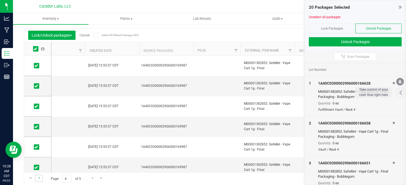
click at [41, 178] on link "Go to the previous page" at bounding box center [39, 177] width 8 height 7
click at [36, 49] on icon at bounding box center [36, 49] width 4 height 0
click at [0, 0] on input "checkbox" at bounding box center [0, 0] width 0 height 0
click at [36, 177] on link "Go to the previous page" at bounding box center [39, 177] width 8 height 7
click at [36, 49] on icon at bounding box center [36, 49] width 4 height 0
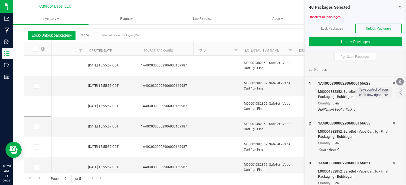
click at [0, 0] on input "checkbox" at bounding box center [0, 0] width 0 height 0
click at [39, 178] on span "Go to the previous page" at bounding box center [39, 178] width 4 height 4
click at [35, 49] on icon at bounding box center [36, 49] width 4 height 0
click at [0, 0] on input "checkbox" at bounding box center [0, 0] width 0 height 0
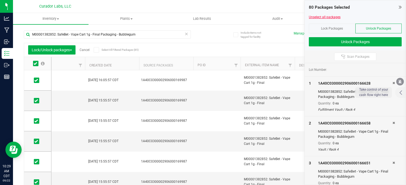
click at [314, 18] on link "Unselect all packages" at bounding box center [325, 17] width 32 height 4
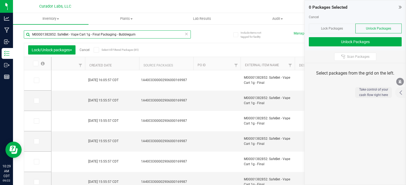
click at [73, 35] on input "M00001382852: SafeBet - Vape Cart 1g - Final Packaging - Bubblegum" at bounding box center [107, 34] width 167 height 8
paste input "40003: SafeBet - FECO 1.0g - Final Packaging"
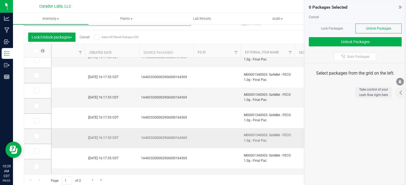
scroll to position [15, 0]
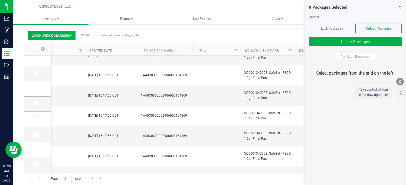
click at [35, 49] on icon at bounding box center [36, 49] width 4 height 0
click at [0, 0] on input "checkbox" at bounding box center [0, 0] width 0 height 0
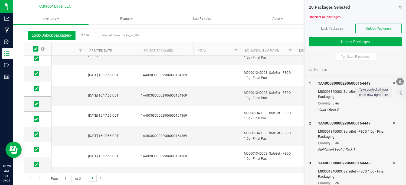
click at [92, 177] on span "Go to the next page" at bounding box center [93, 178] width 4 height 4
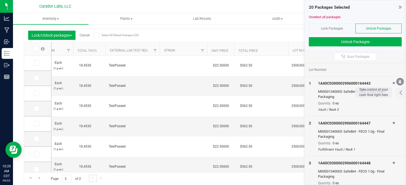
scroll to position [0, 477]
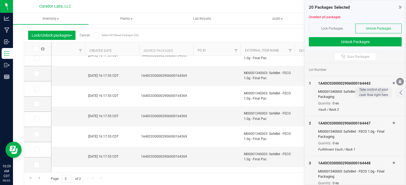
click at [37, 49] on icon at bounding box center [36, 49] width 4 height 0
click at [0, 0] on input "checkbox" at bounding box center [0, 0] width 0 height 0
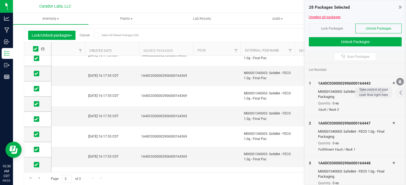
click at [322, 17] on link "Unselect all packages" at bounding box center [325, 17] width 32 height 4
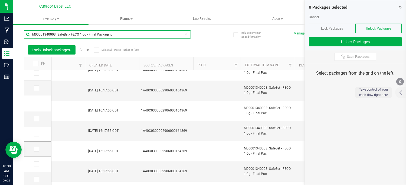
click at [54, 33] on input "M00001340003: SafeBet - FECO 1.0g - Final Packaging" at bounding box center [107, 34] width 167 height 8
paste input "39903: SafeBet - FECO 1g with CBN"
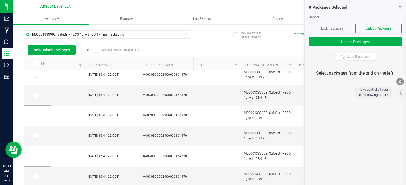
click at [36, 63] on icon at bounding box center [36, 63] width 4 height 0
click at [0, 0] on input "checkbox" at bounding box center [0, 0] width 0 height 0
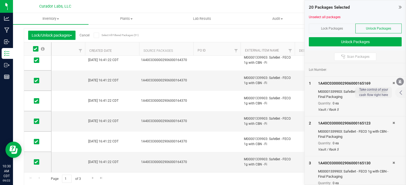
click at [93, 181] on div "Page 1 of 3 1 - 20 of 51 items" at bounding box center [209, 178] width 371 height 13
click at [90, 174] on link "Go to the next page" at bounding box center [93, 177] width 8 height 7
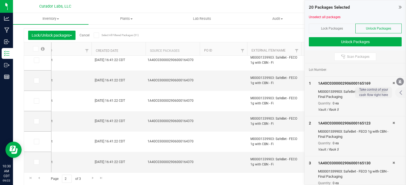
click at [36, 49] on icon at bounding box center [36, 49] width 4 height 0
click at [0, 0] on input "checkbox" at bounding box center [0, 0] width 0 height 0
click at [95, 180] on link "Go to the next page" at bounding box center [93, 177] width 8 height 7
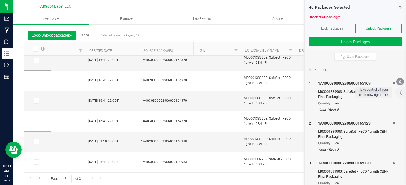
click at [33, 46] on span at bounding box center [35, 48] width 5 height 5
click at [0, 0] on input "checkbox" at bounding box center [0, 0] width 0 height 0
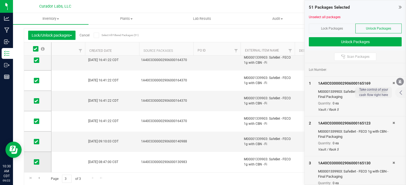
click at [36, 162] on icon at bounding box center [36, 162] width 4 height 0
click at [0, 0] on input "checkbox" at bounding box center [0, 0] width 0 height 0
click at [37, 141] on icon at bounding box center [36, 141] width 4 height 0
click at [0, 0] on input "checkbox" at bounding box center [0, 0] width 0 height 0
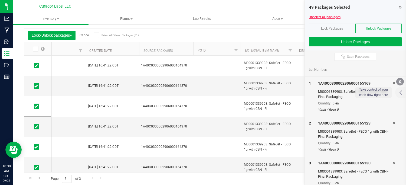
click at [324, 17] on link "Unselect all packages" at bounding box center [325, 17] width 32 height 4
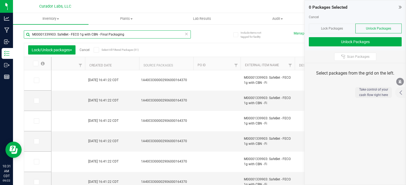
click at [56, 34] on input "M00001339903: SafeBet - FECO 1g with CBN - Final Packaging" at bounding box center [107, 34] width 167 height 8
paste input "SafeBet - Bulk Vape Cart 1g Each - Blue Dream"
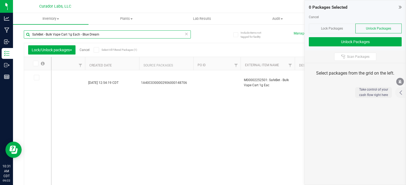
type input "SafeBet - Bulk Vape Cart 1g Each - Blue Dream"
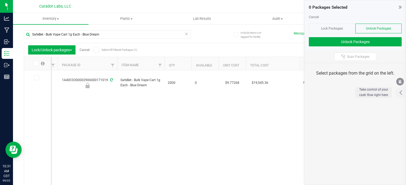
click at [63, 99] on div "1A40C0300002906000171019 SafeBet - Bulk Vape Cart 1g Each - Blue Dream 2000 0 $…" at bounding box center [220, 128] width 338 height 116
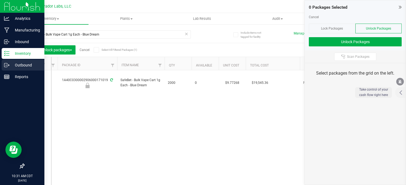
click at [12, 67] on p "Outbound" at bounding box center [25, 65] width 33 height 7
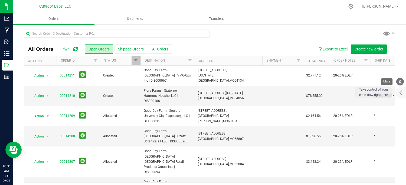
click at [401, 81] on icon "mute" at bounding box center [400, 81] width 5 height 5
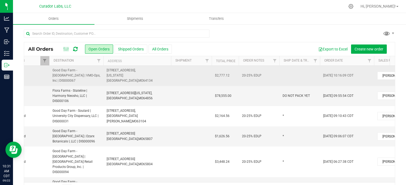
click at [220, 73] on span "$2,777.12" at bounding box center [222, 75] width 15 height 5
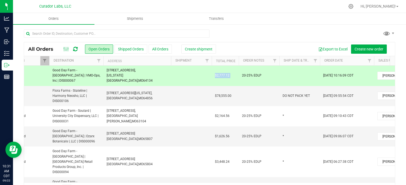
copy span "$2,777.12"
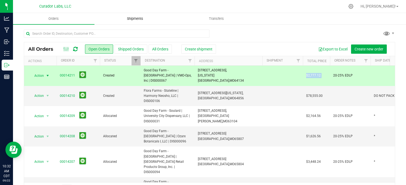
click at [129, 18] on span "Shipments" at bounding box center [135, 18] width 31 height 5
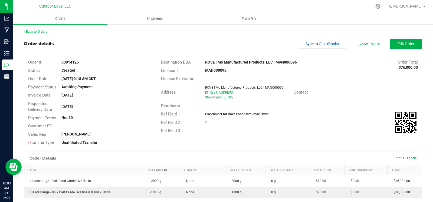
click at [31, 29] on div "Back to Orders" at bounding box center [223, 31] width 399 height 5
click at [31, 30] on link "Back to Orders" at bounding box center [35, 32] width 23 height 4
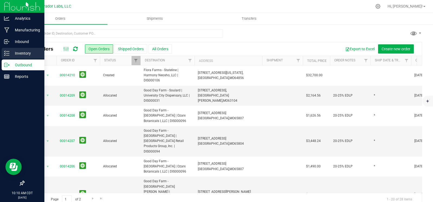
click at [9, 55] on p "Inventory" at bounding box center [25, 53] width 33 height 7
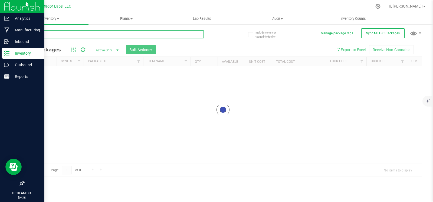
click at [95, 36] on input "text" at bounding box center [114, 34] width 180 height 8
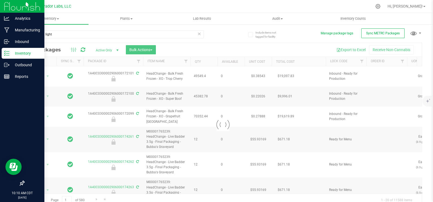
click at [47, 39] on div "northern light" at bounding box center [114, 36] width 180 height 12
click at [49, 35] on input "northern light" at bounding box center [114, 34] width 180 height 8
click at [49, 35] on div "Inventory All packages All inventory Waste log Create inventory Plants All plan…" at bounding box center [223, 107] width 420 height 189
paste input "M00001218830: Airo - Vape Cart 1g - Final Packaging - Northern Lights"
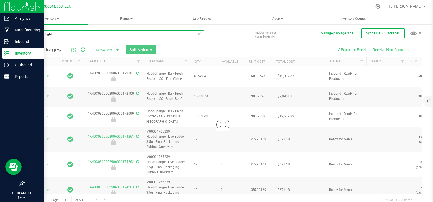
type input "M00001218830: Airo - Vape Cart 1g - Final Packaging - Northern Lights"
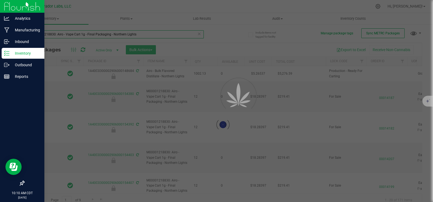
type input "2026-09-09"
type input "2026-04-23"
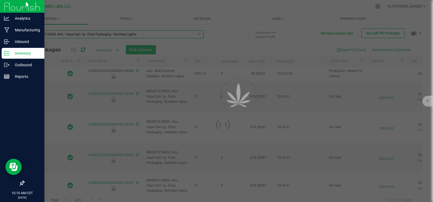
type input "2026-04-23"
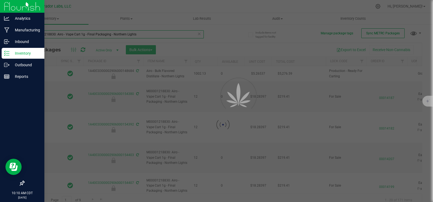
type input "2026-04-23"
type input "2026-04-24"
type input "2025-12-05"
type input "2025-10-29"
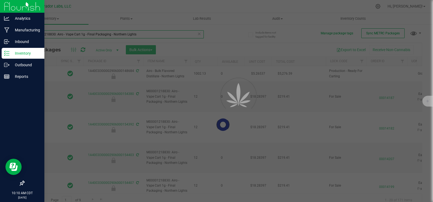
type input "2025-10-04"
type input "2025-06-24"
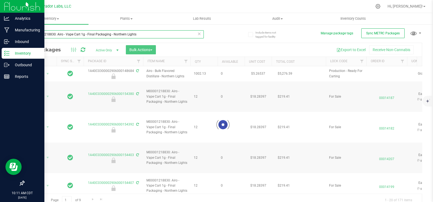
type input "M00001218830: Airo - Vape Cart 1g - Final Packaging - Northern Lights"
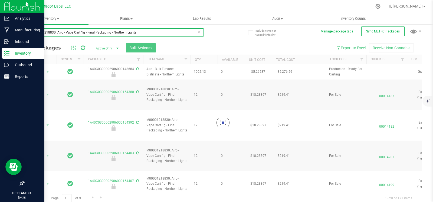
scroll to position [4, 0]
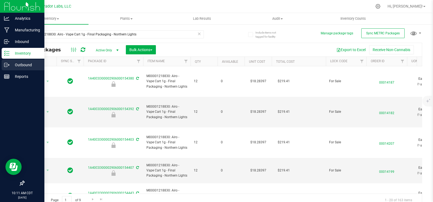
click at [9, 64] on icon at bounding box center [8, 64] width 1 height 1
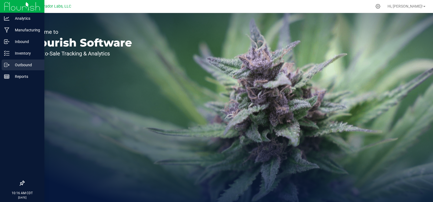
click at [7, 64] on icon at bounding box center [6, 64] width 5 height 5
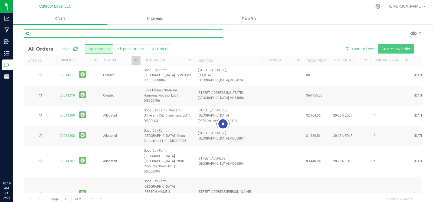
click at [89, 34] on input "text" at bounding box center [123, 34] width 199 height 8
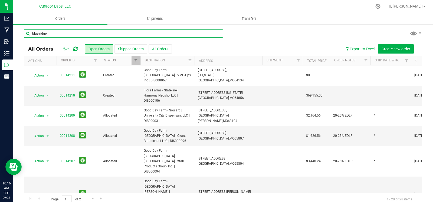
type input "blue ridge"
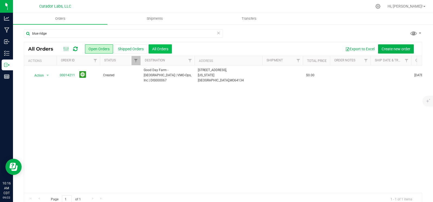
click at [161, 50] on button "All Orders" at bounding box center [160, 48] width 23 height 9
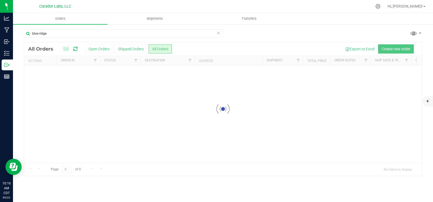
click at [99, 49] on div at bounding box center [223, 109] width 398 height 134
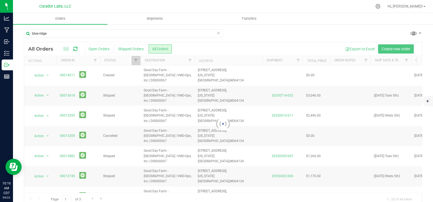
click at [100, 49] on div at bounding box center [223, 124] width 398 height 164
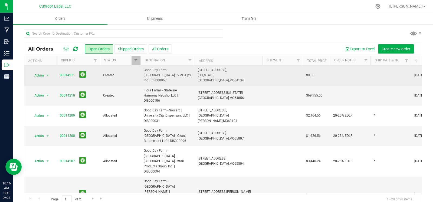
drag, startPoint x: 184, startPoint y: 75, endPoint x: 142, endPoint y: 72, distance: 42.1
click at [142, 72] on td "Good Day Farm - [GEOGRAPHIC_DATA] | VMO-Ops, Inc | DIS000067" at bounding box center [168, 76] width 54 height 20
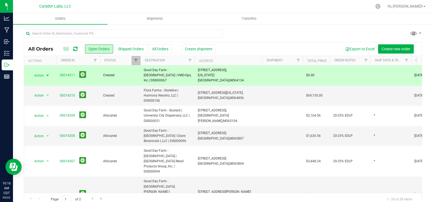
copy span "Good Day Farm - [GEOGRAPHIC_DATA] | VMO-Ops, Inc | DIS000067"
drag, startPoint x: 237, startPoint y: 75, endPoint x: 198, endPoint y: 73, distance: 39.3
click at [198, 73] on span "[STREET_ADDRESS], [US_STATE][GEOGRAPHIC_DATA], [GEOGRAPHIC_DATA] 64134" at bounding box center [228, 76] width 61 height 16
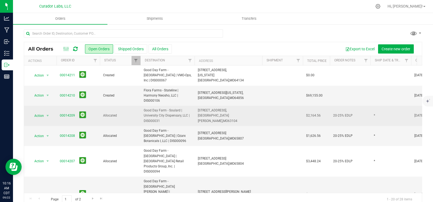
copy span "[STREET_ADDRESS][US_STATE]"
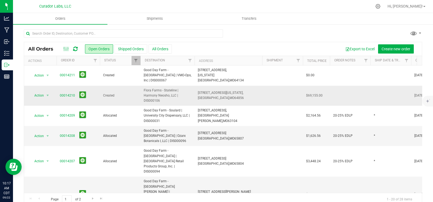
click at [375, 89] on td at bounding box center [391, 96] width 41 height 20
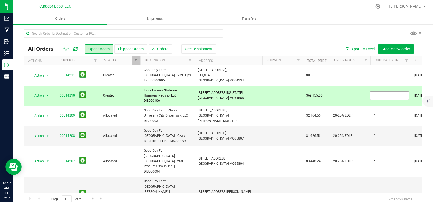
click at [375, 92] on input "text" at bounding box center [390, 96] width 39 height 8
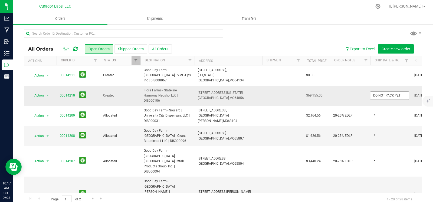
type input "DO NOT PACK YET"
click at [427, 91] on icon "mute" at bounding box center [428, 90] width 4 height 4
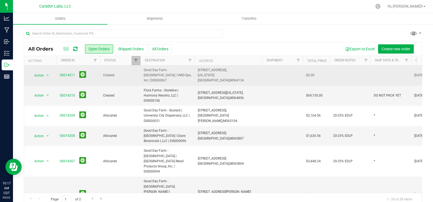
click at [382, 74] on td at bounding box center [391, 76] width 41 height 20
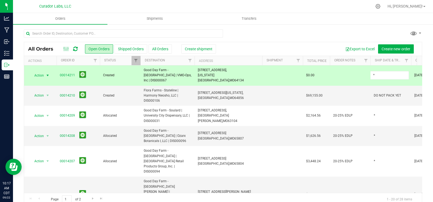
type input "*"
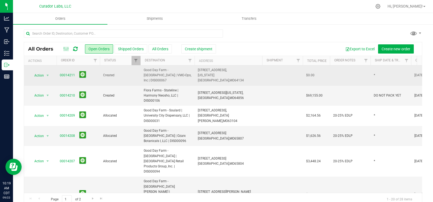
drag, startPoint x: 184, startPoint y: 75, endPoint x: 144, endPoint y: 73, distance: 40.9
click at [144, 73] on span "Good Day Farm - [GEOGRAPHIC_DATA] | VMO-Ops, Inc | DIS000067" at bounding box center [168, 76] width 48 height 16
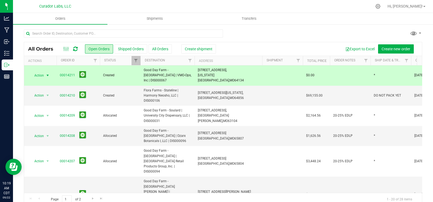
copy span "Good Day Farm - [GEOGRAPHIC_DATA] | VMO-Ops, Inc | DIS000067"
drag, startPoint x: 77, startPoint y: 73, endPoint x: 57, endPoint y: 74, distance: 20.1
click at [57, 74] on td "00014211" at bounding box center [78, 76] width 43 height 20
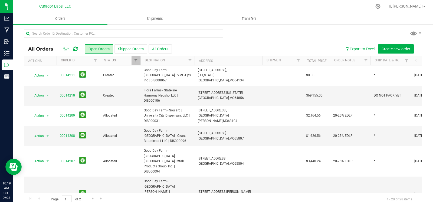
copy span "00014211"
click at [429, 93] on button "mute" at bounding box center [428, 91] width 8 height 8
click at [407, 61] on span "Filter" at bounding box center [407, 61] width 4 height 4
type input "sst"
click at [374, 81] on button "Filter" at bounding box center [387, 87] width 26 height 12
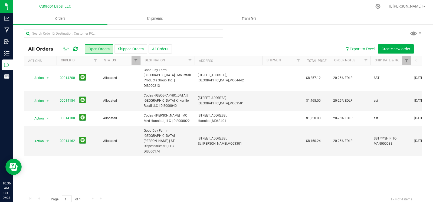
click at [277, 172] on div "Action Action Cancel order Clone order Edit order Mark as fully paid Order audi…" at bounding box center [223, 130] width 398 height 128
click at [408, 63] on link "Filter" at bounding box center [407, 60] width 9 height 9
click at [416, 82] on button "Clear" at bounding box center [417, 87] width 26 height 12
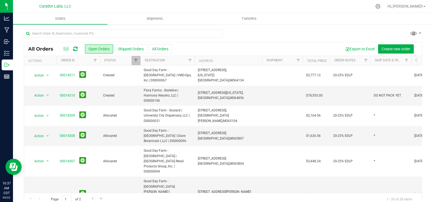
click at [264, 40] on div at bounding box center [223, 36] width 399 height 12
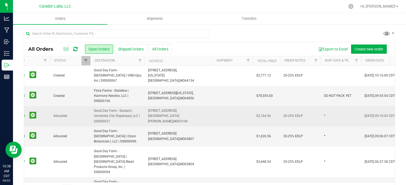
scroll to position [0, 50]
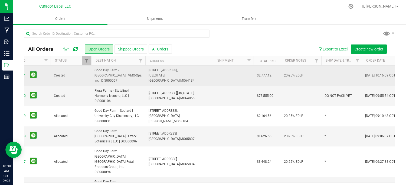
click at [333, 70] on td at bounding box center [342, 76] width 41 height 20
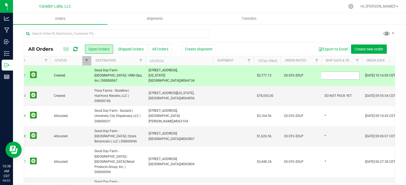
click at [333, 71] on input "text" at bounding box center [340, 75] width 39 height 8
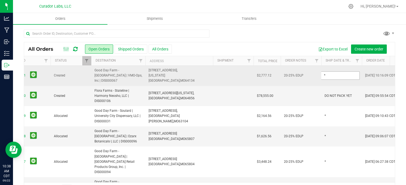
type input "*"
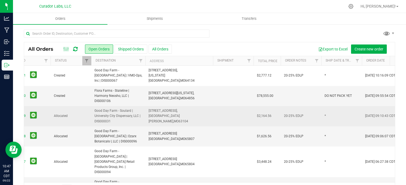
scroll to position [0, 0]
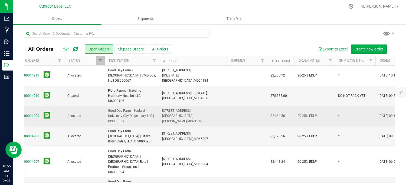
scroll to position [0, 37]
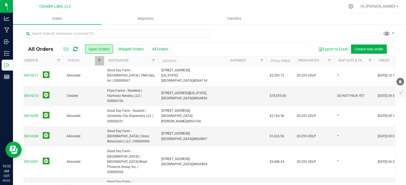
click at [400, 79] on icon "mute" at bounding box center [400, 81] width 5 height 5
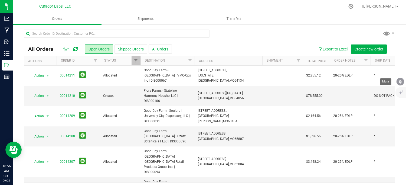
click at [401, 83] on icon "mute" at bounding box center [401, 82] width 4 height 4
click at [251, 39] on div at bounding box center [210, 36] width 372 height 12
